Goal: Check status: Check status

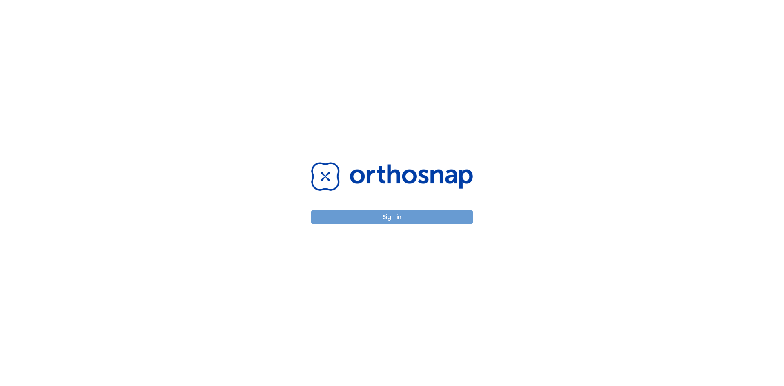
click at [372, 222] on button "Sign in" at bounding box center [392, 216] width 162 height 13
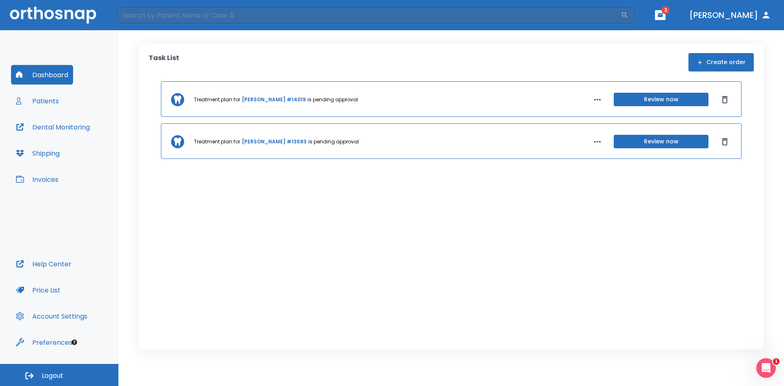
click at [669, 13] on span "3" at bounding box center [665, 10] width 8 height 8
click at [663, 13] on icon "button" at bounding box center [660, 15] width 5 height 4
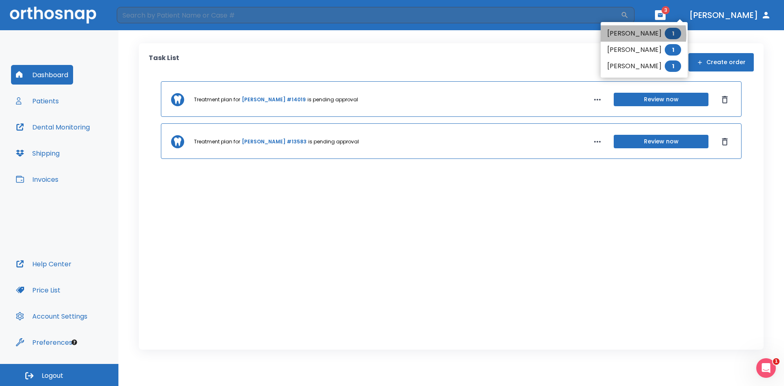
click at [629, 35] on li "[PERSON_NAME] 1" at bounding box center [643, 33] width 87 height 16
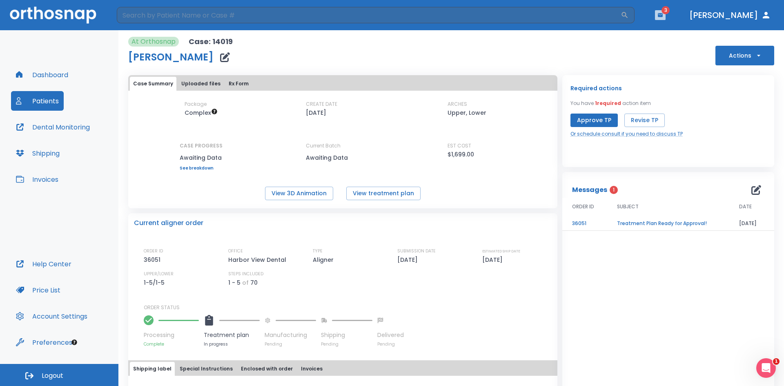
click at [665, 15] on button "button" at bounding box center [660, 15] width 11 height 10
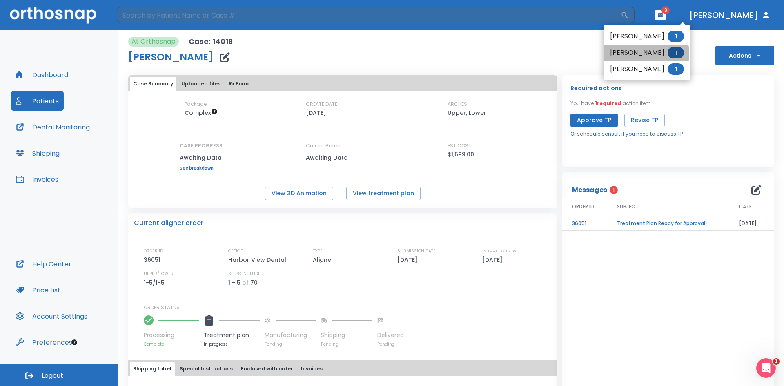
click at [640, 53] on li "Talon [PERSON_NAME] 1" at bounding box center [646, 52] width 87 height 16
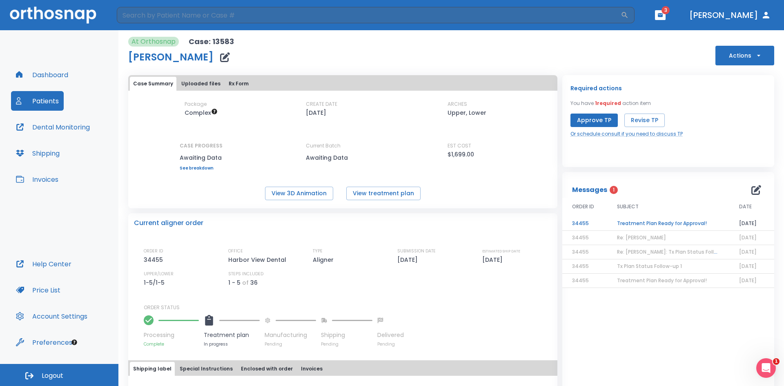
click at [663, 14] on icon "button" at bounding box center [660, 15] width 5 height 4
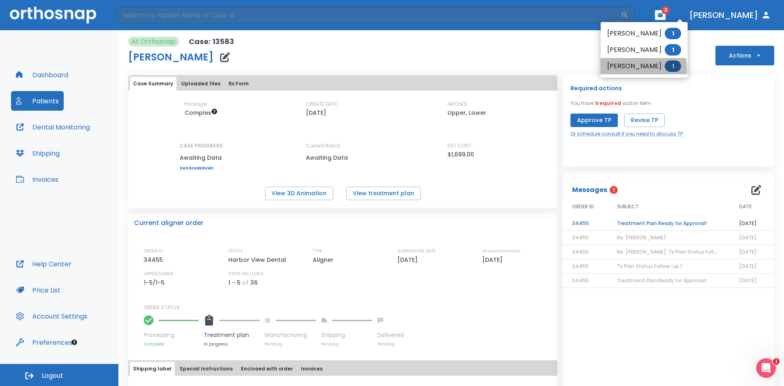
click at [640, 69] on li "[PERSON_NAME] 1" at bounding box center [643, 66] width 87 height 16
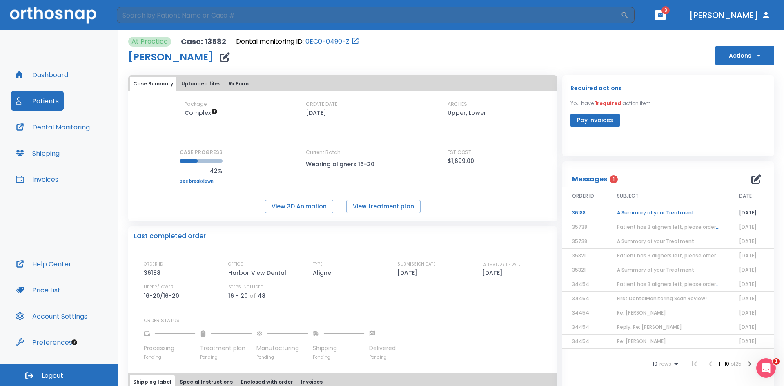
click at [627, 210] on td "A Summary of your Treatment" at bounding box center [668, 213] width 122 height 14
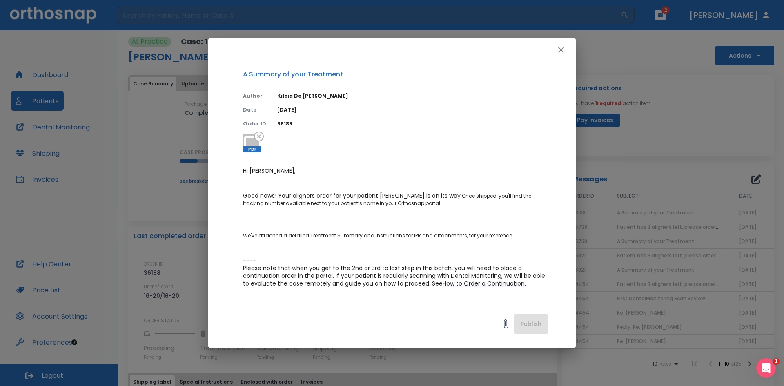
click at [566, 47] on button "button" at bounding box center [561, 50] width 16 height 16
